Goal: Information Seeking & Learning: Learn about a topic

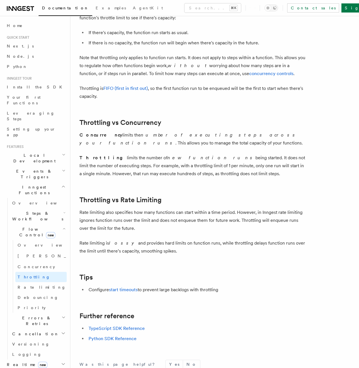
scroll to position [441, 0]
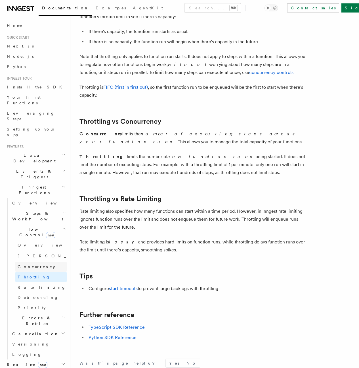
click at [28, 264] on span "Concurrency" at bounding box center [37, 266] width 38 height 5
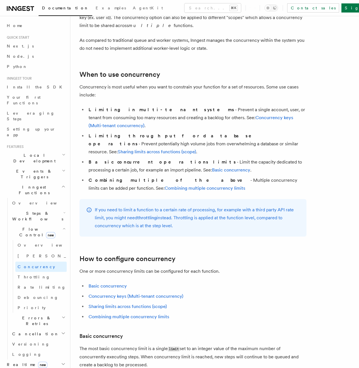
scroll to position [72, 0]
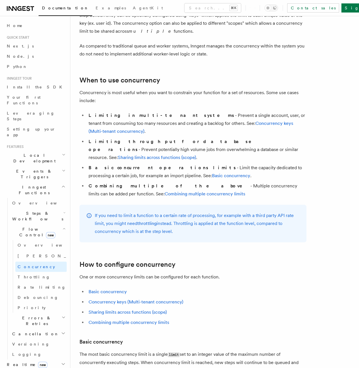
click at [200, 93] on p "Concurrency is most useful when you want to constrain your function for a set o…" at bounding box center [193, 97] width 227 height 16
click at [209, 76] on h2 "When to use concurrency" at bounding box center [193, 80] width 227 height 8
